Goal: Transaction & Acquisition: Obtain resource

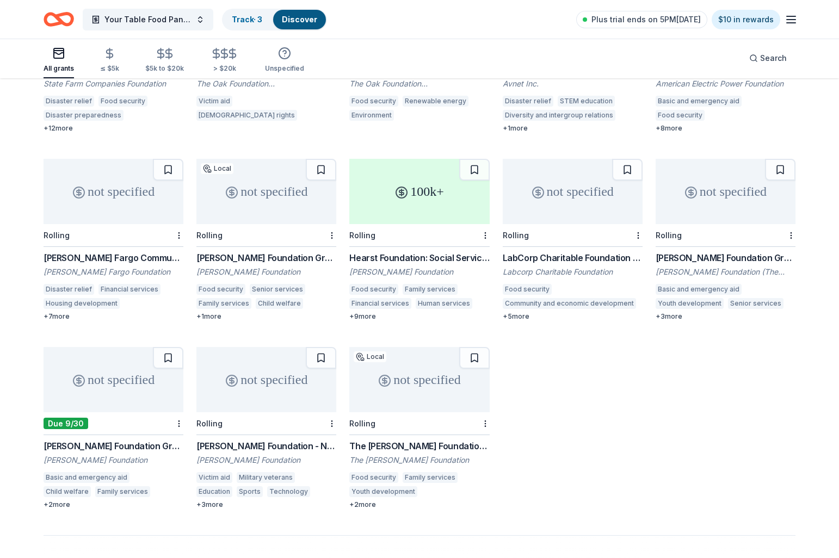
scroll to position [414, 0]
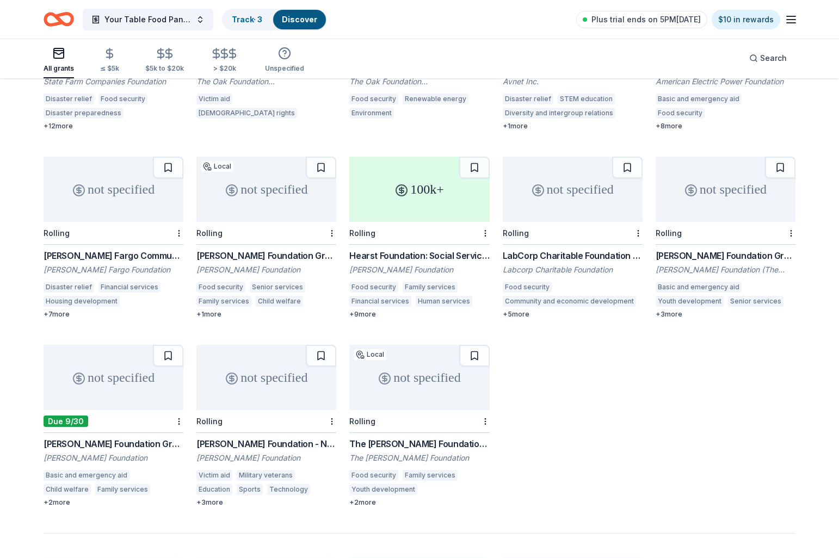
click at [425, 186] on div "100k+" at bounding box center [419, 189] width 140 height 65
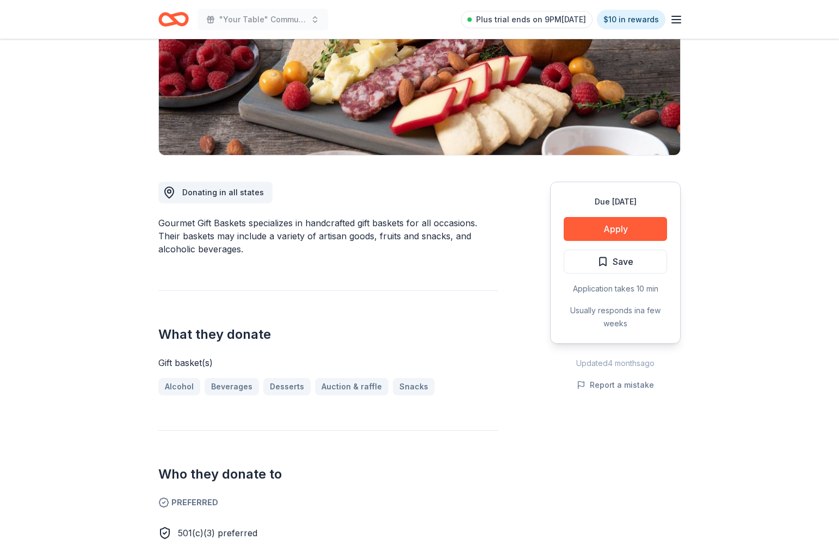
scroll to position [176, 0]
click at [598, 229] on button "Apply" at bounding box center [614, 228] width 103 height 24
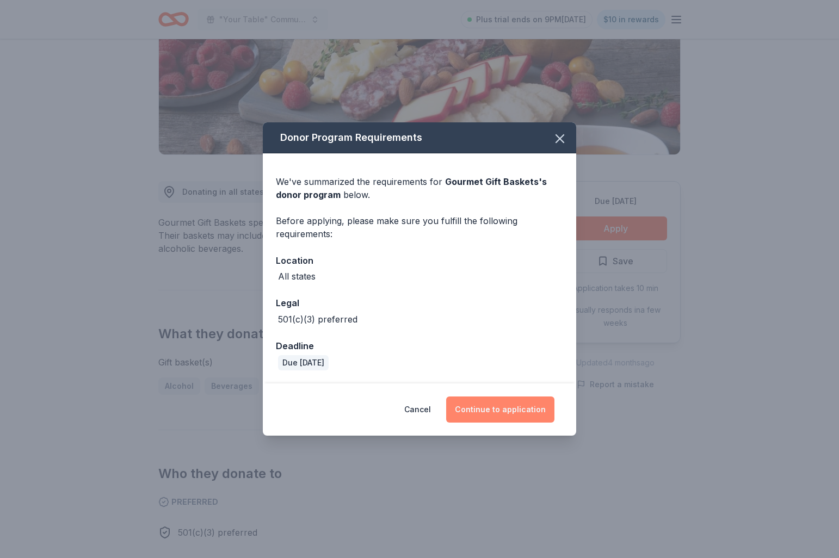
click at [474, 405] on button "Continue to application" at bounding box center [500, 410] width 108 height 26
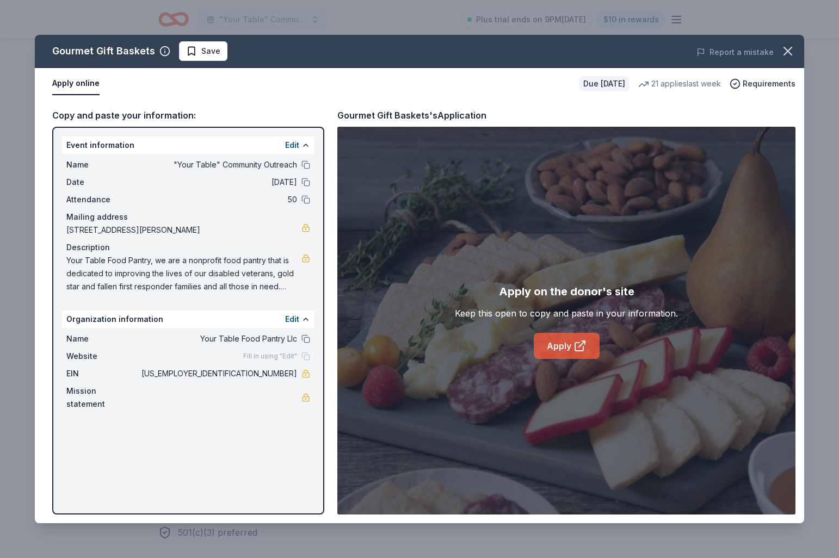
click at [568, 355] on link "Apply" at bounding box center [567, 346] width 66 height 26
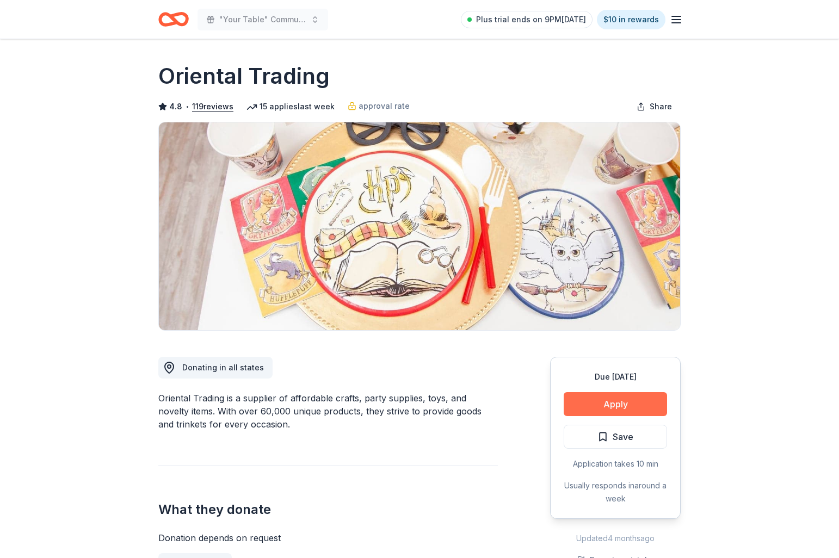
click at [596, 408] on button "Apply" at bounding box center [614, 404] width 103 height 24
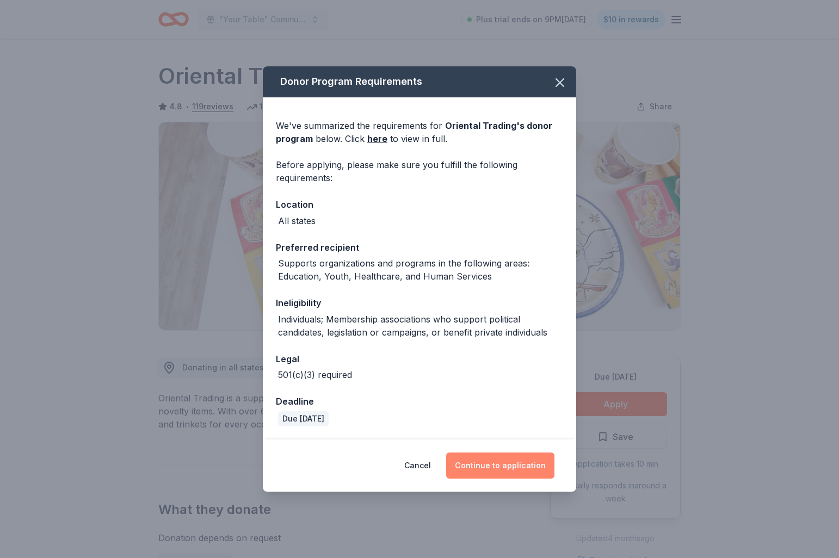
click at [504, 468] on button "Continue to application" at bounding box center [500, 466] width 108 height 26
